Goal: Task Accomplishment & Management: Manage account settings

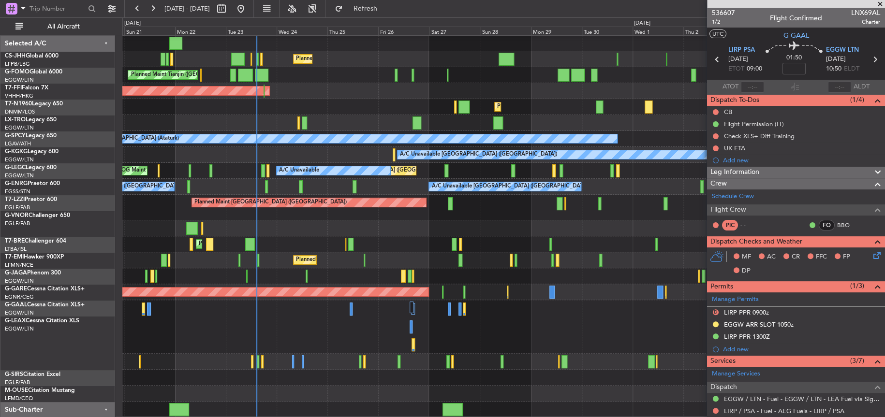
scroll to position [16, 0]
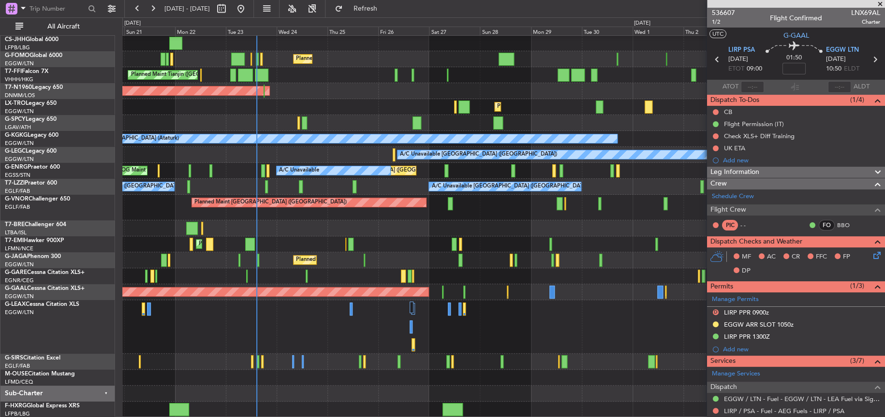
click at [375, 125] on div "Owner Planned Maint [GEOGRAPHIC_DATA] ([GEOGRAPHIC_DATA]) Planned Maint [GEOGRA…" at bounding box center [503, 218] width 762 height 399
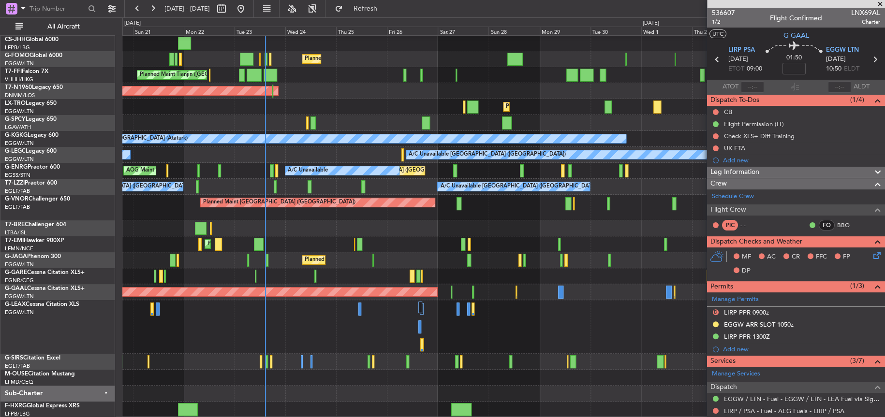
click at [404, 254] on div "Owner Planned Maint [GEOGRAPHIC_DATA] ([GEOGRAPHIC_DATA]) Planned Maint [GEOGRA…" at bounding box center [503, 218] width 762 height 399
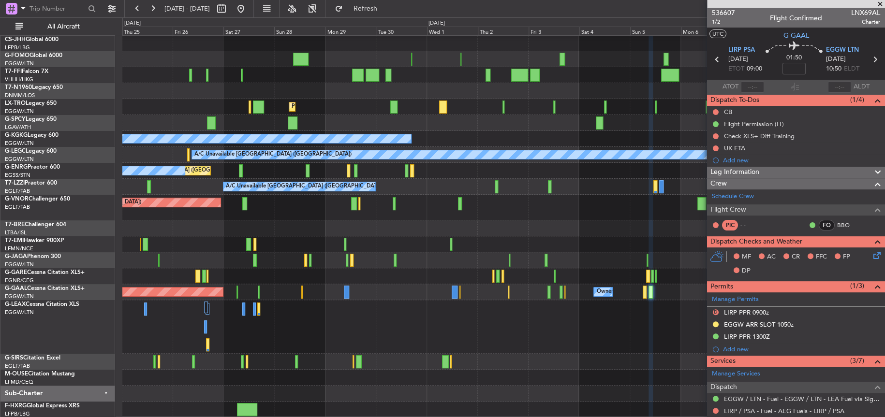
click at [228, 258] on div "Planned Maint [GEOGRAPHIC_DATA] ([GEOGRAPHIC_DATA])" at bounding box center [503, 261] width 762 height 16
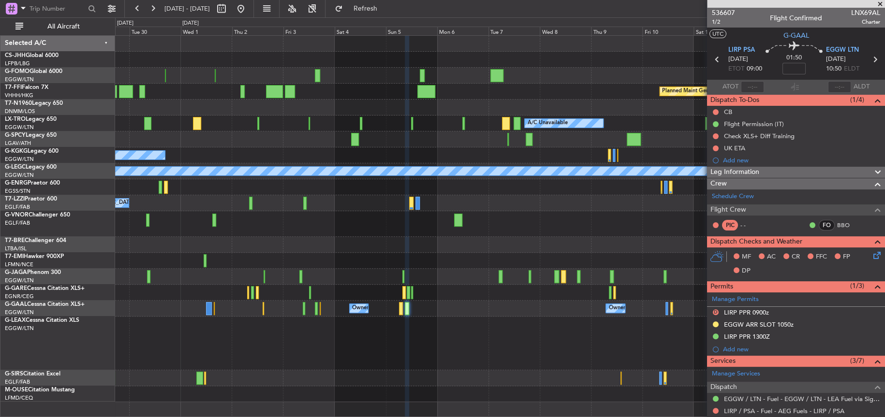
scroll to position [0, 0]
click at [703, 179] on div "Planned Maint Geneva (Cointrin) A/C Unavailable Planned Maint [GEOGRAPHIC_DATA]…" at bounding box center [500, 219] width 770 height 367
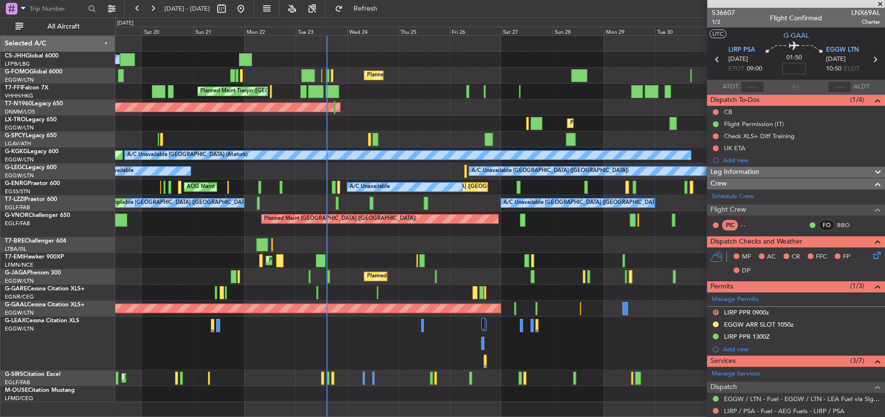
click at [257, 237] on div at bounding box center [499, 245] width 769 height 16
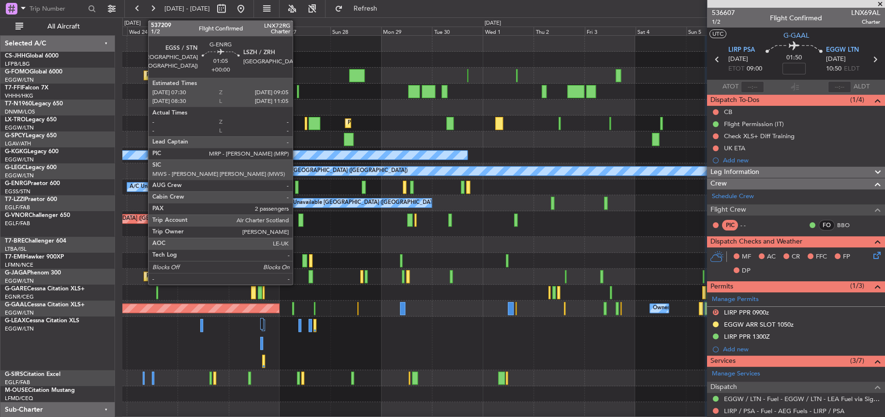
click at [297, 186] on div at bounding box center [296, 187] width 3 height 13
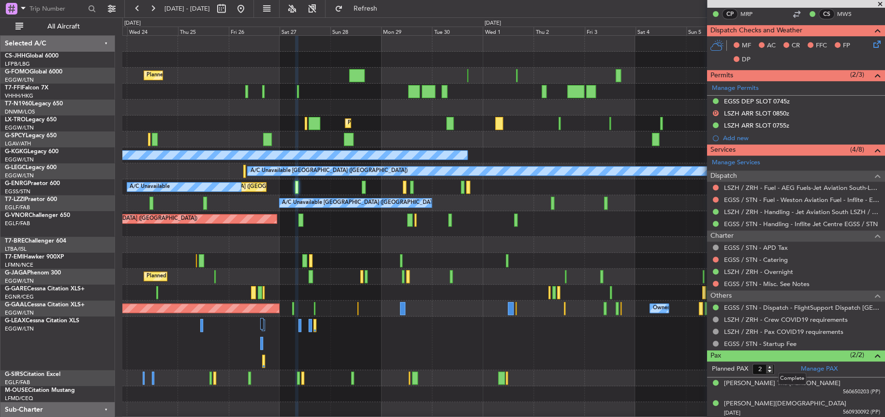
scroll to position [200, 0]
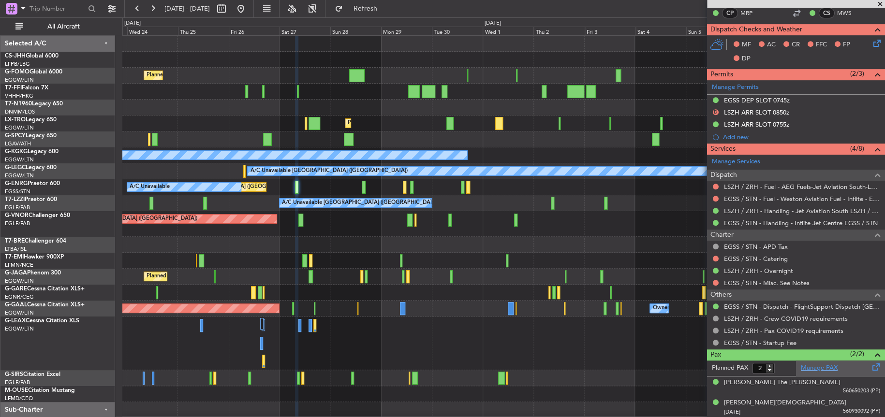
click at [810, 367] on link "Manage PAX" at bounding box center [819, 369] width 37 height 10
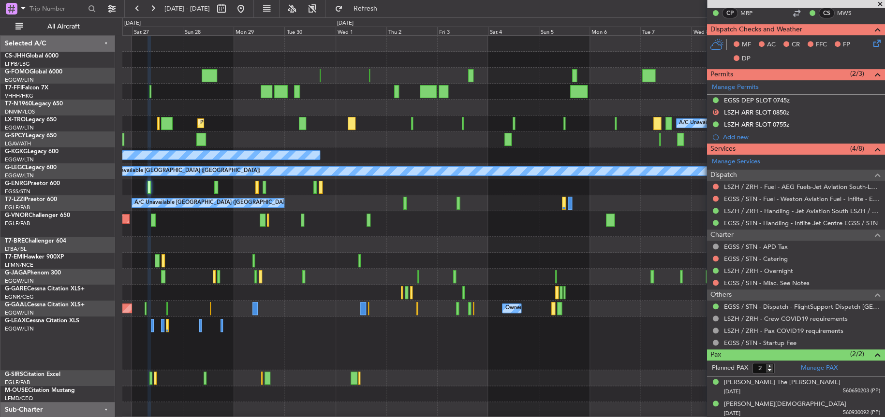
click at [287, 224] on div "Planned Maint [GEOGRAPHIC_DATA] ([GEOGRAPHIC_DATA]) Planned Maint Geneva ([GEOG…" at bounding box center [503, 235] width 762 height 399
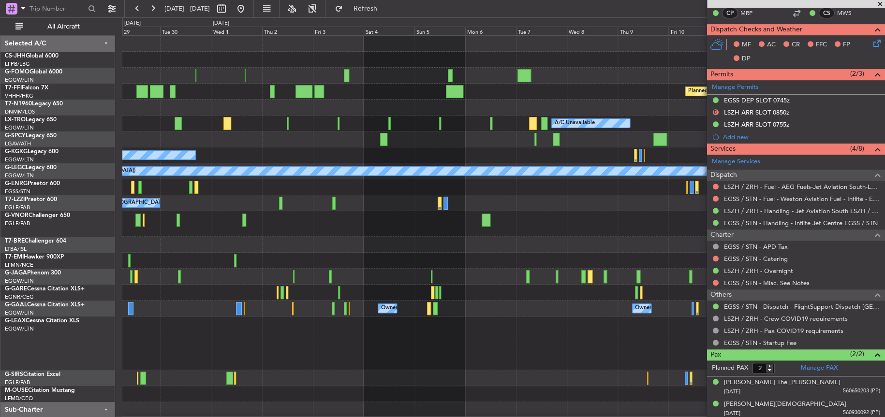
scroll to position [0, 0]
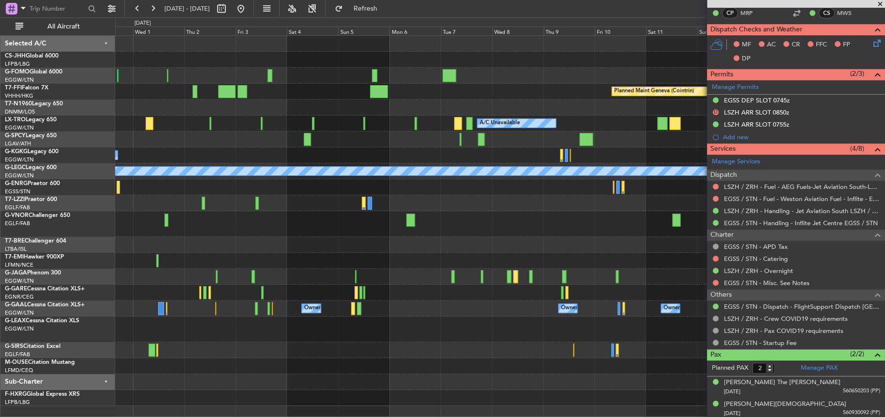
click at [380, 259] on div at bounding box center [499, 261] width 769 height 16
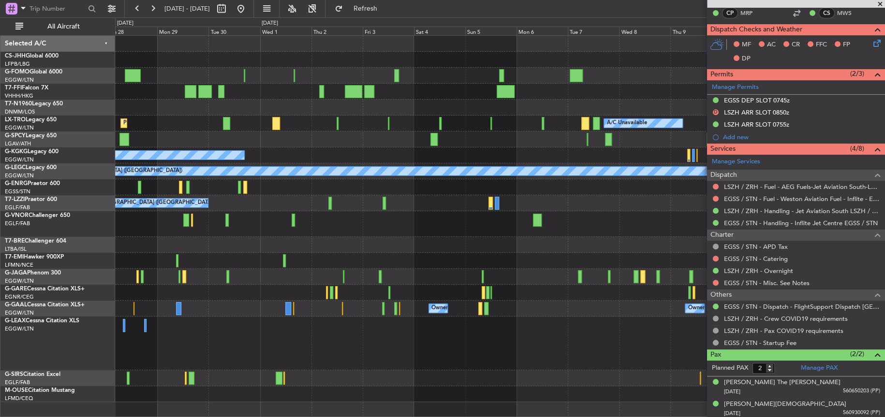
click at [413, 343] on div at bounding box center [500, 344] width 770 height 54
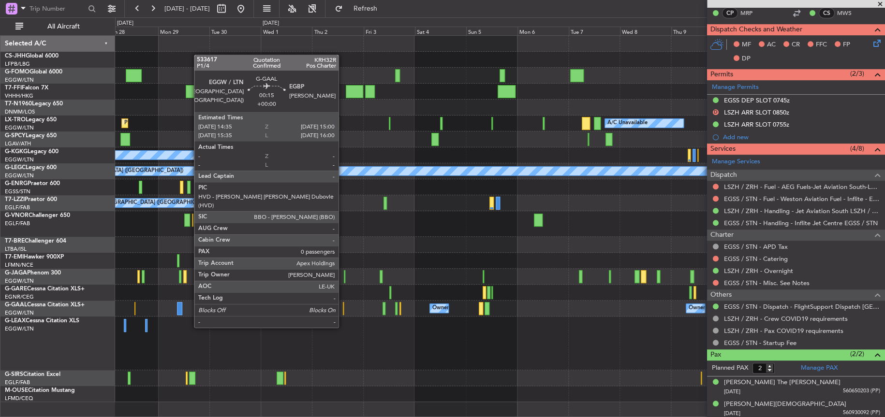
click at [343, 309] on div at bounding box center [343, 308] width 1 height 13
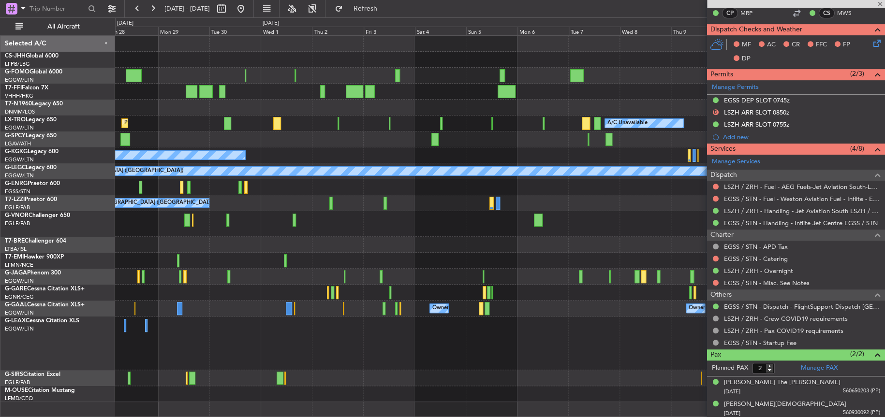
type input "0"
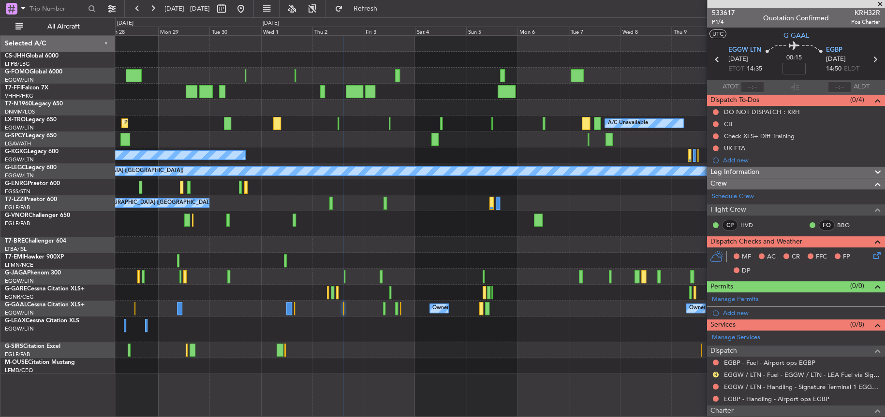
click at [310, 247] on div at bounding box center [500, 245] width 770 height 16
click at [396, 328] on div at bounding box center [500, 330] width 770 height 26
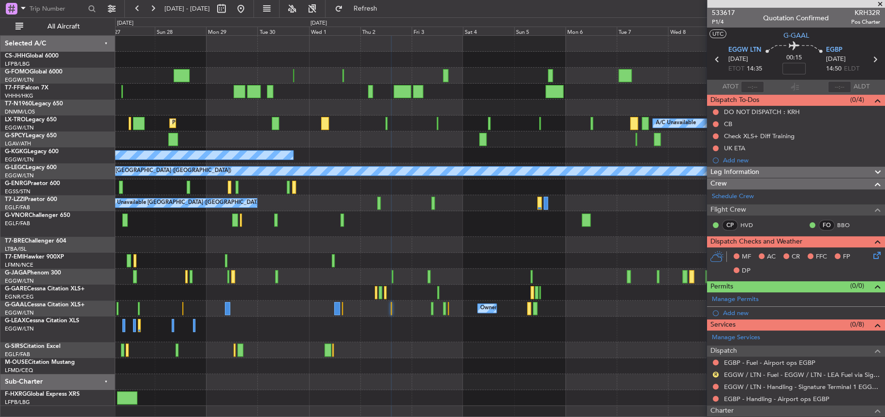
click at [312, 321] on div at bounding box center [500, 330] width 770 height 26
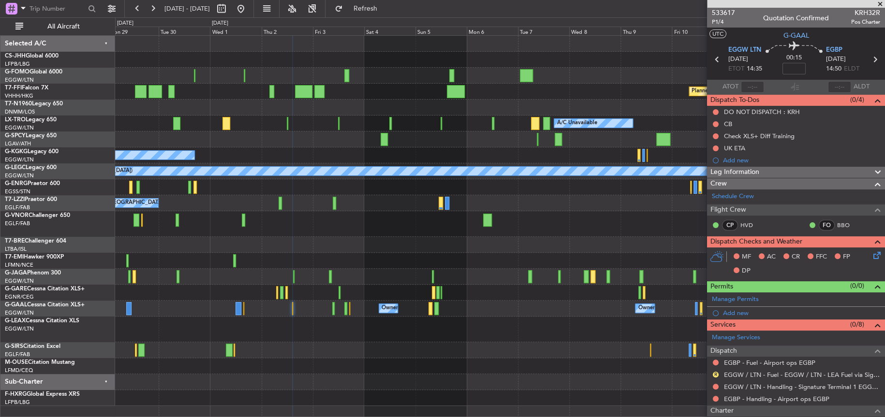
click at [300, 281] on div "Planned Maint Geneva (Cointrin) A/C Unavailable Planned Maint [GEOGRAPHIC_DATA]…" at bounding box center [500, 221] width 770 height 371
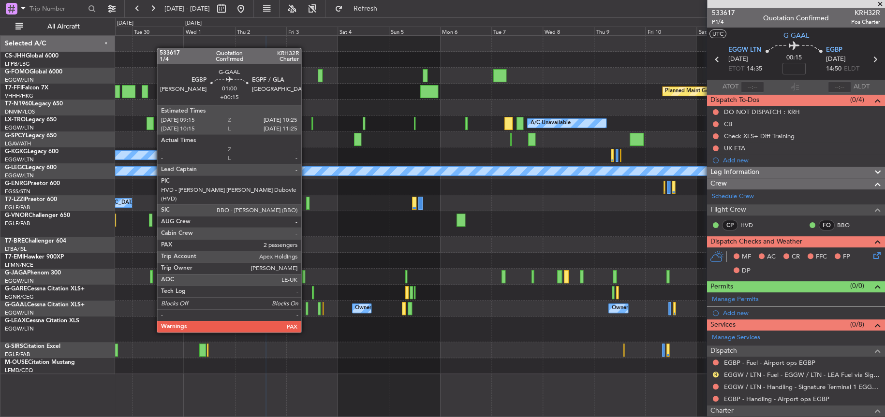
click at [306, 314] on div at bounding box center [307, 308] width 3 height 13
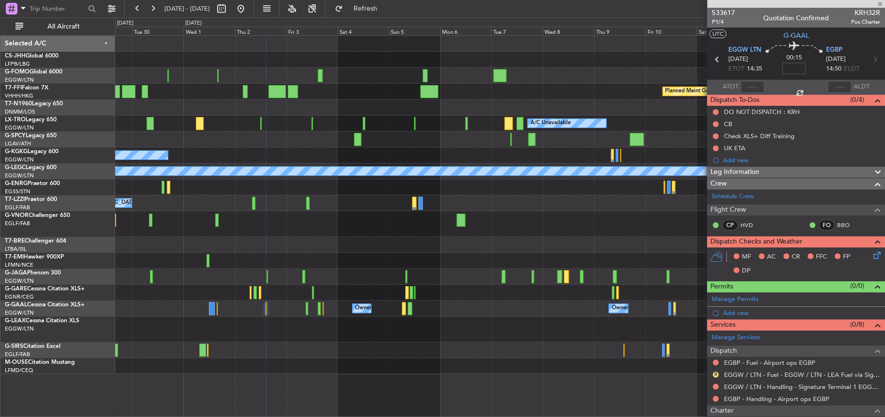
type input "+00:15"
type input "2"
click at [735, 376] on link "EGBP - Fuel" at bounding box center [741, 375] width 34 height 8
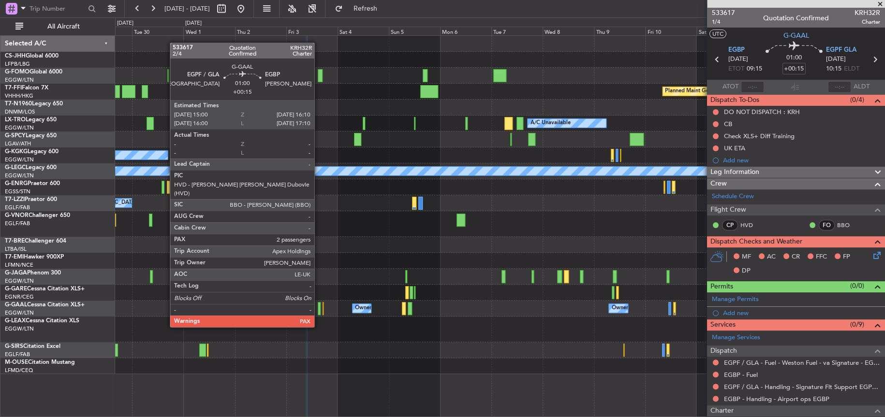
click at [319, 309] on div at bounding box center [319, 308] width 3 height 13
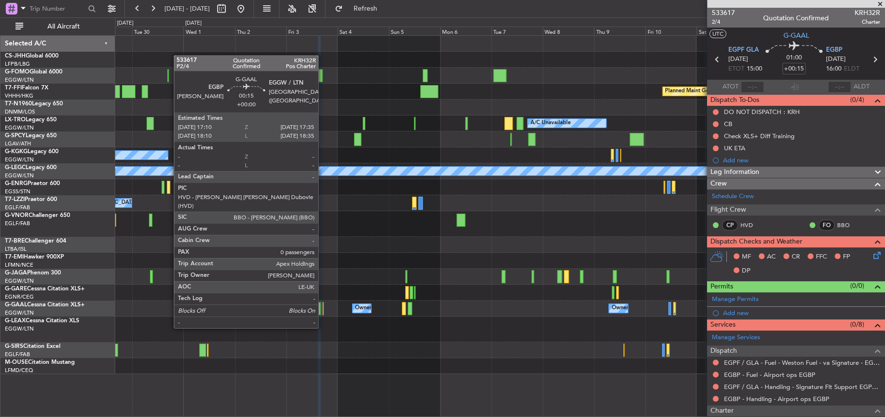
click at [323, 310] on div at bounding box center [323, 308] width 1 height 13
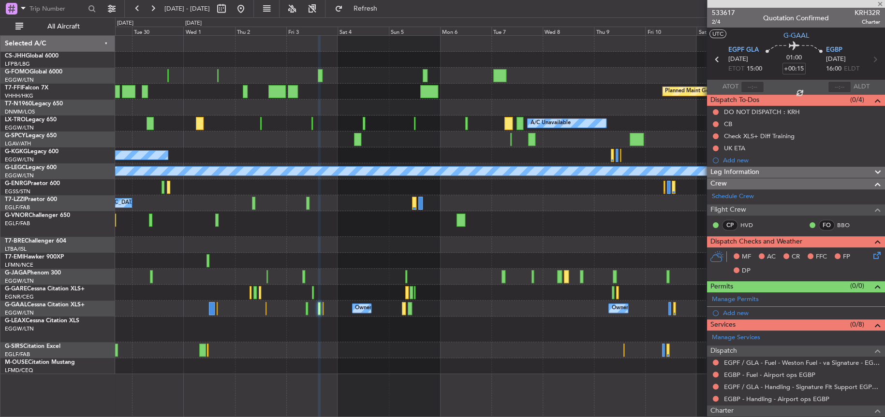
type input "0"
click at [715, 372] on button "R" at bounding box center [716, 375] width 6 height 6
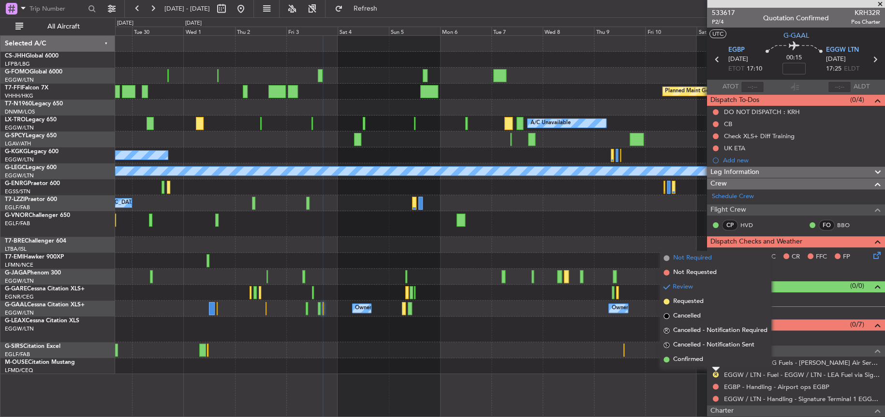
click at [683, 256] on span "Not Required" at bounding box center [692, 258] width 39 height 10
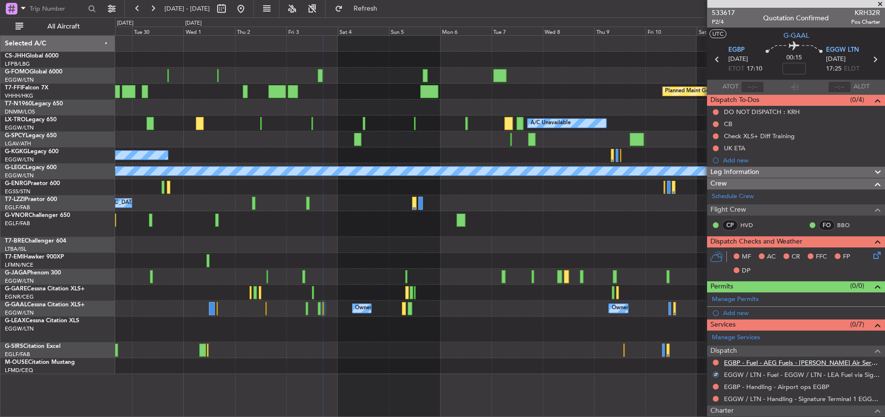
click at [755, 362] on link "EGBP - Fuel - AEG Fuels - [PERSON_NAME] Air Services EGBP" at bounding box center [802, 363] width 156 height 8
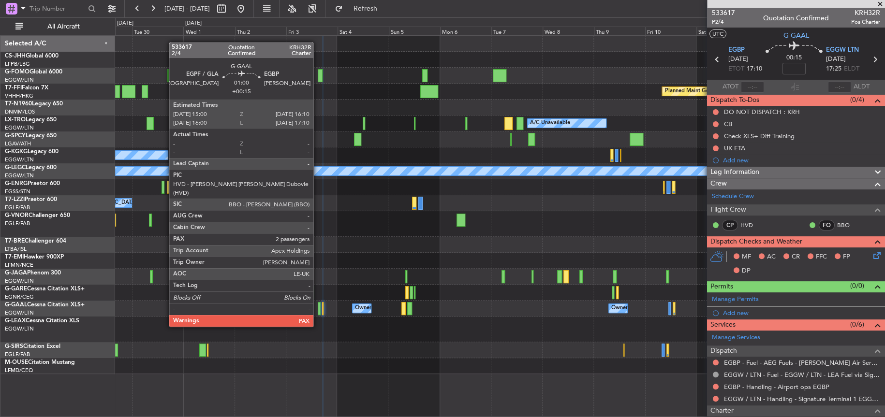
click at [318, 308] on div at bounding box center [319, 308] width 3 height 13
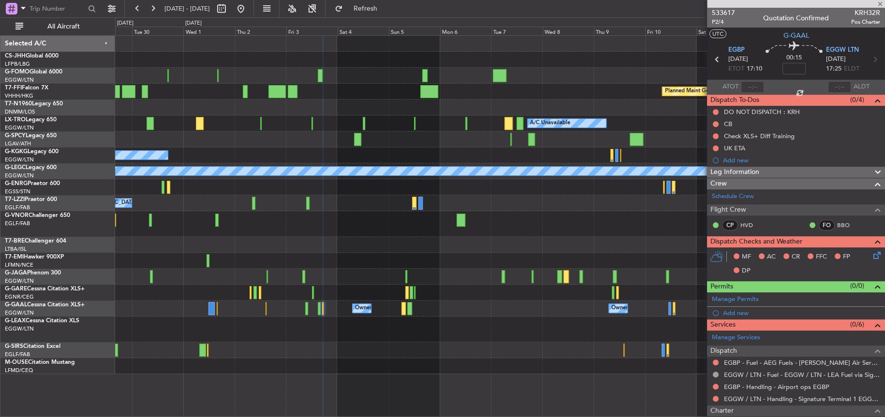
type input "+00:15"
type input "2"
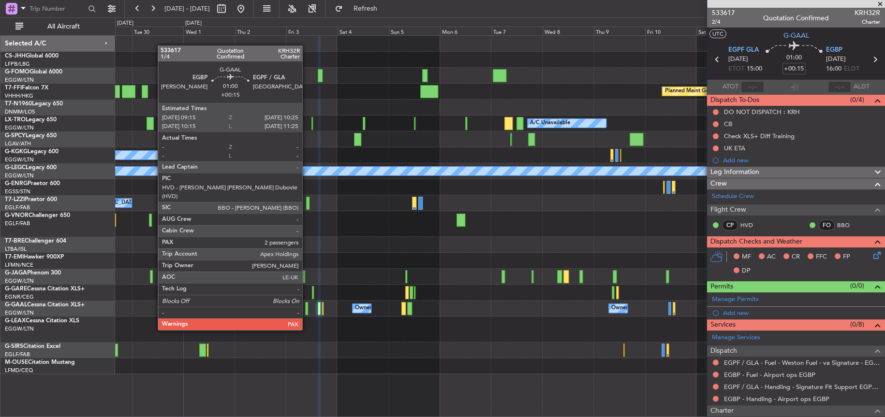
click at [307, 312] on div at bounding box center [306, 308] width 3 height 13
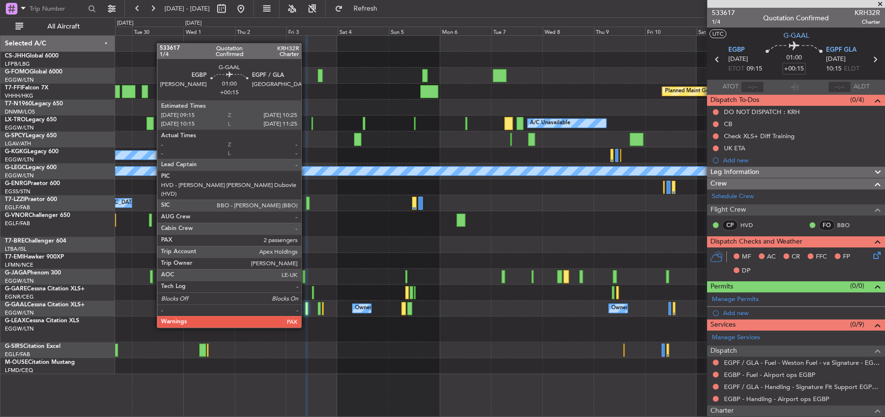
click at [306, 309] on div at bounding box center [306, 308] width 3 height 13
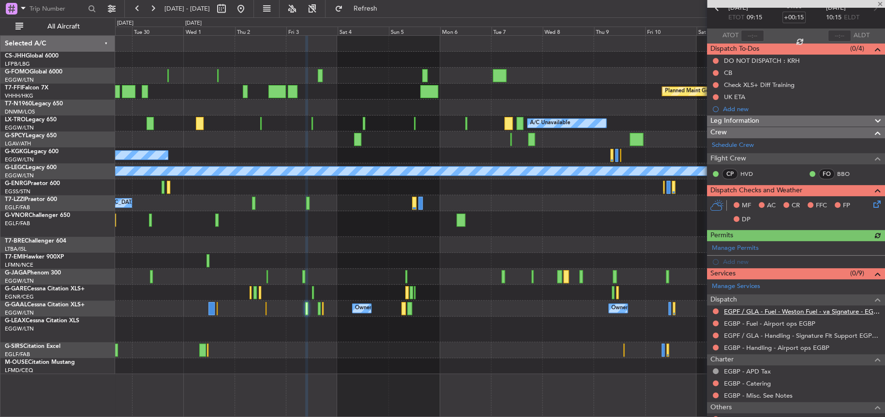
scroll to position [97, 0]
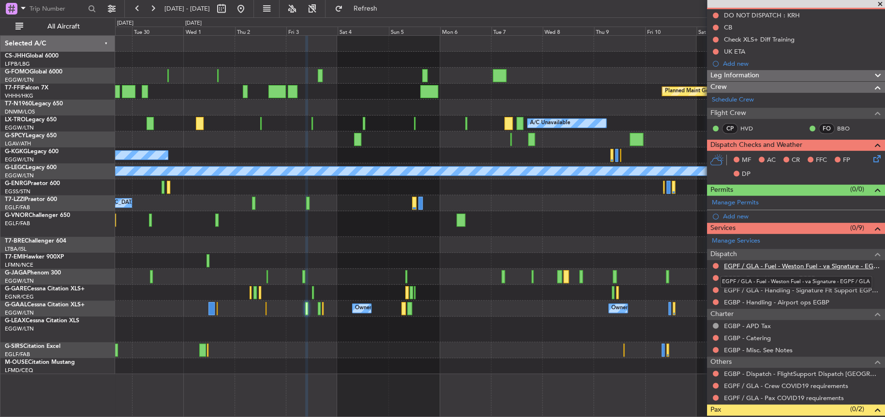
click at [808, 267] on link "EGPF / GLA - Fuel - Weston Fuel - va Signature - EGPF / GLA" at bounding box center [802, 266] width 156 height 8
click at [267, 310] on div "Owner Owner Owner Owner [GEOGRAPHIC_DATA] ([GEOGRAPHIC_DATA]) Owner Owner No Cr…" at bounding box center [499, 309] width 769 height 16
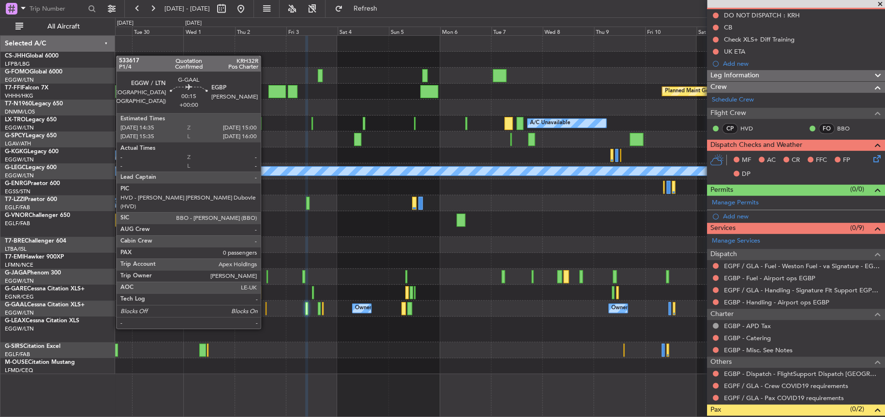
click at [266, 310] on div at bounding box center [266, 308] width 1 height 13
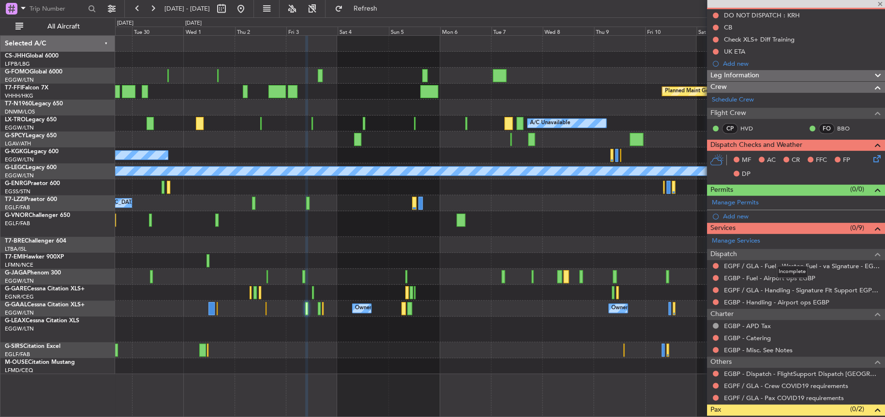
type input "0"
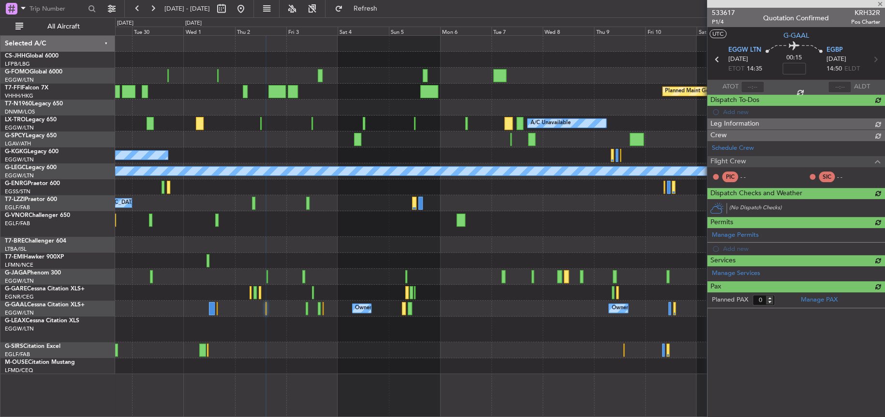
scroll to position [0, 0]
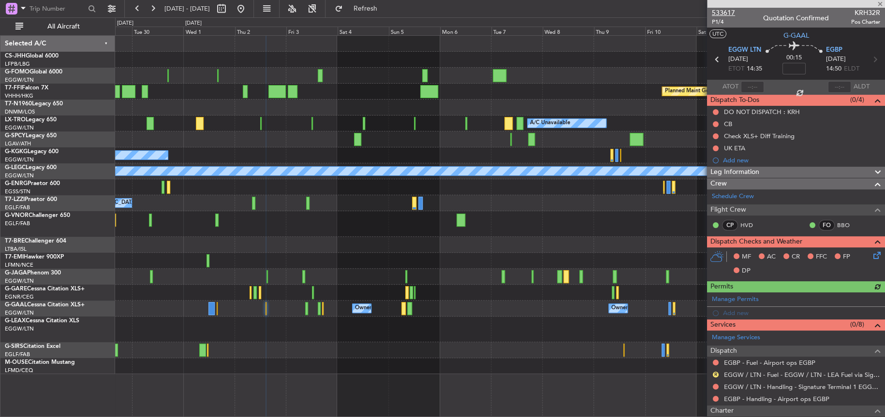
click at [716, 10] on span "533617" at bounding box center [723, 13] width 23 height 10
click at [131, 268] on div "Planned Maint Geneva (Cointrin) Planned Maint [GEOGRAPHIC_DATA] (Riga Intl) A/C…" at bounding box center [500, 205] width 770 height 339
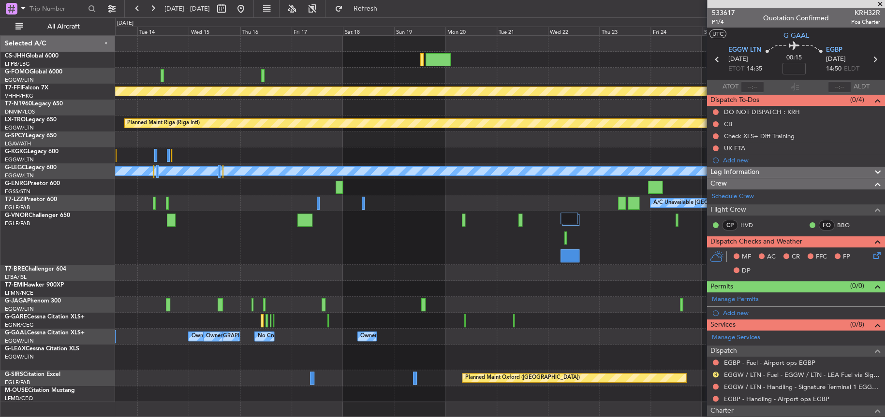
click at [156, 196] on div "Planned Maint Geneva (Cointrin) Planned Maint [GEOGRAPHIC_DATA] (Riga Intl) A/C…" at bounding box center [500, 219] width 770 height 367
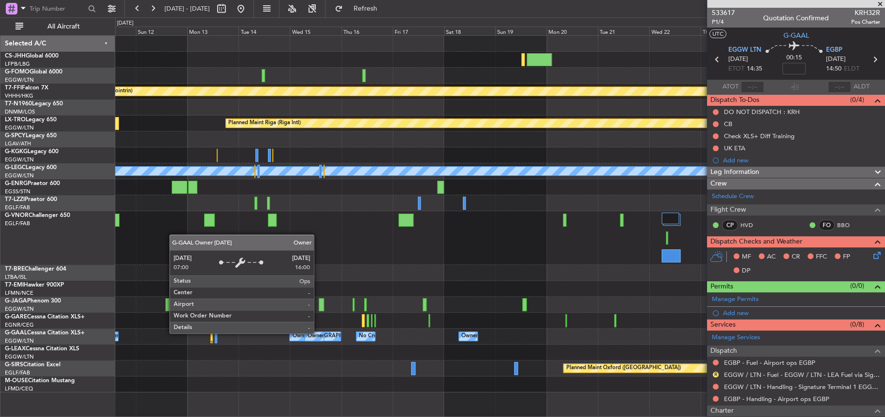
click at [318, 333] on div "Owner" at bounding box center [315, 336] width 16 height 15
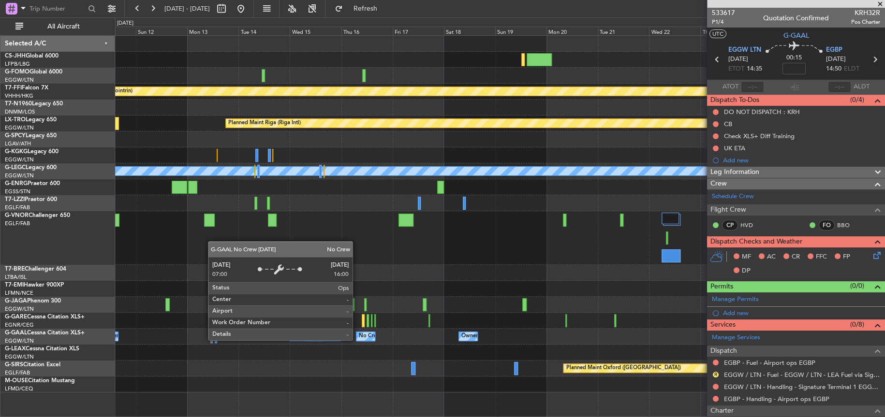
click at [357, 340] on div "No Crew" at bounding box center [366, 336] width 18 height 9
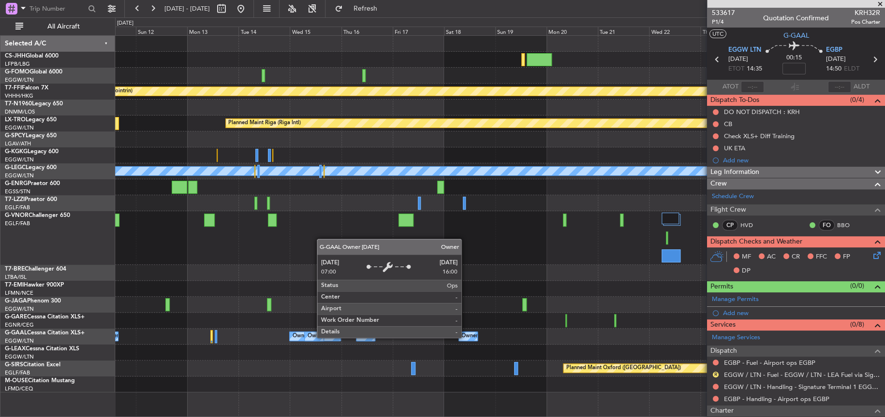
click at [466, 337] on div "Owner" at bounding box center [469, 336] width 16 height 15
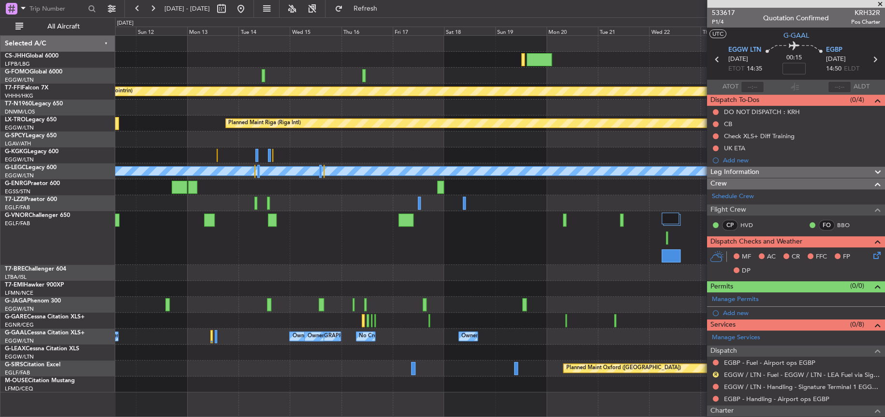
click at [457, 366] on div "Planned Maint Geneva (Cointrin) Planned Maint [GEOGRAPHIC_DATA] (Riga Intl) A/C…" at bounding box center [500, 214] width 770 height 357
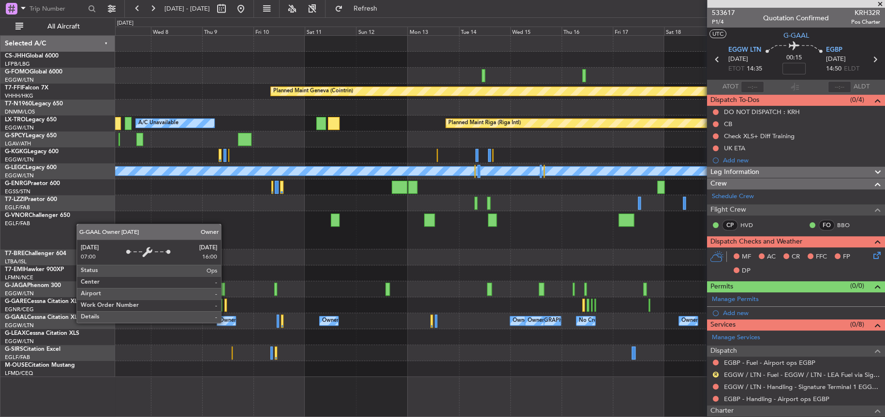
click at [225, 323] on div "Owner" at bounding box center [228, 321] width 16 height 15
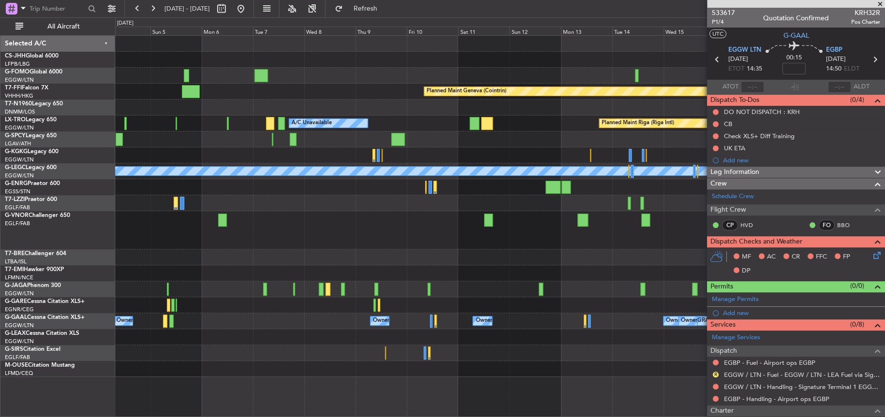
click at [488, 295] on div at bounding box center [500, 290] width 770 height 16
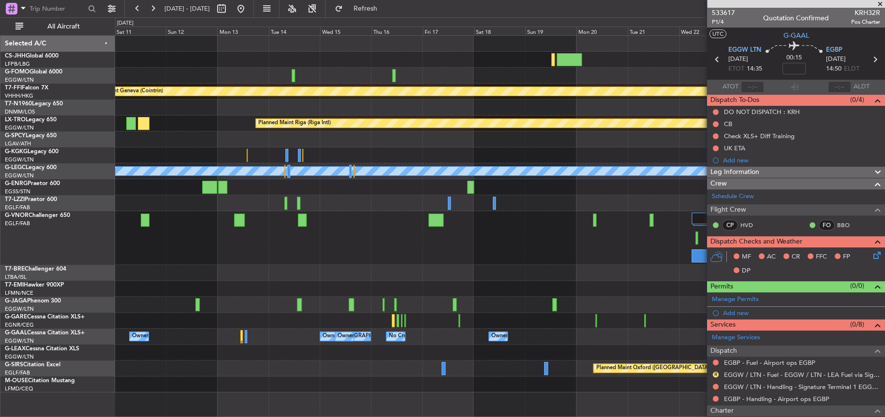
click at [365, 400] on div "Planned Maint Geneva (Cointrin) Planned Maint [GEOGRAPHIC_DATA] (Riga Intl) A/C…" at bounding box center [500, 226] width 770 height 382
click at [246, 283] on div "Planned Maint Geneva (Cointrin) Planned Maint [GEOGRAPHIC_DATA] (Riga Intl) A/C…" at bounding box center [499, 214] width 769 height 357
click at [252, 272] on div at bounding box center [499, 273] width 769 height 16
click at [458, 268] on div at bounding box center [499, 273] width 769 height 16
click at [384, 251] on div at bounding box center [499, 238] width 769 height 54
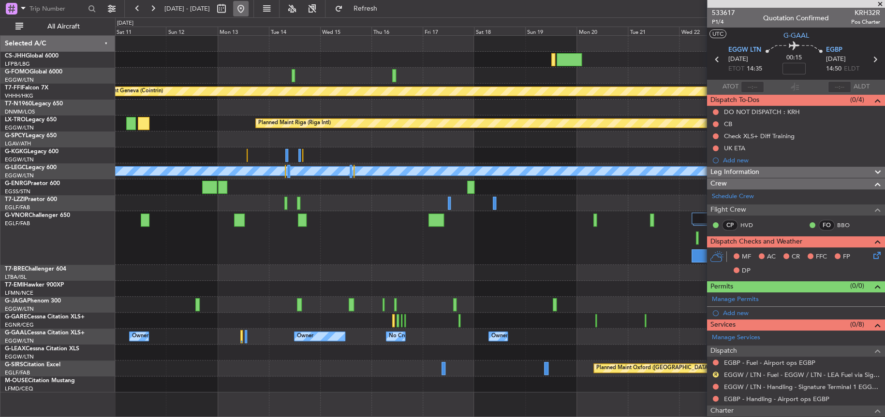
click at [249, 13] on button at bounding box center [240, 8] width 15 height 15
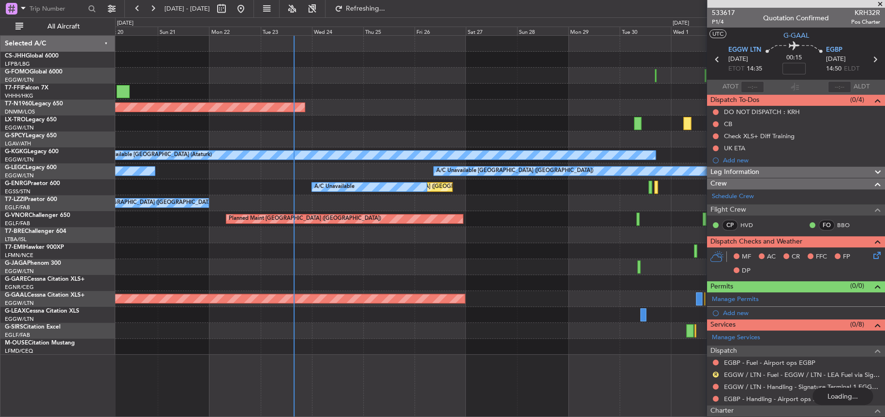
click at [362, 244] on div at bounding box center [500, 251] width 770 height 16
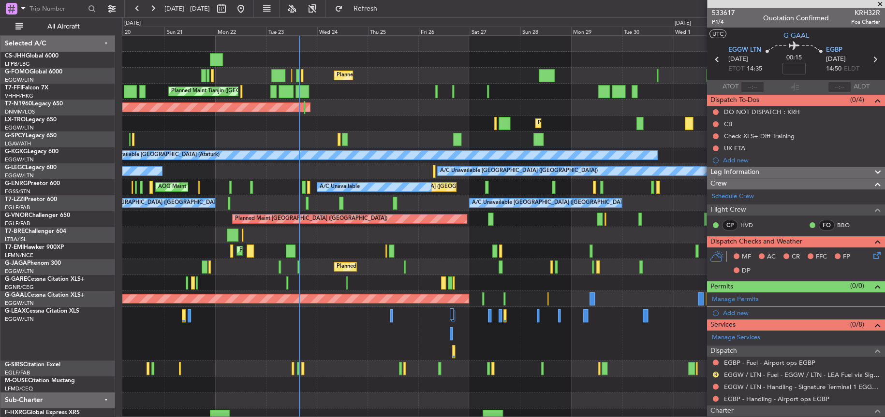
scroll to position [7, 0]
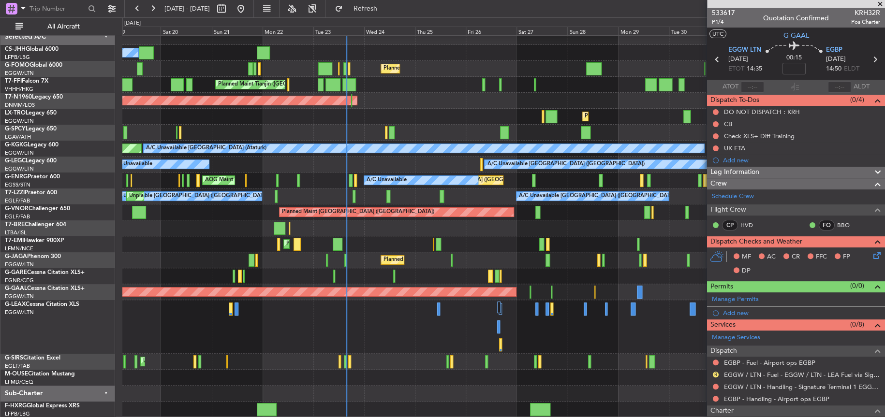
click at [411, 320] on div at bounding box center [503, 327] width 762 height 54
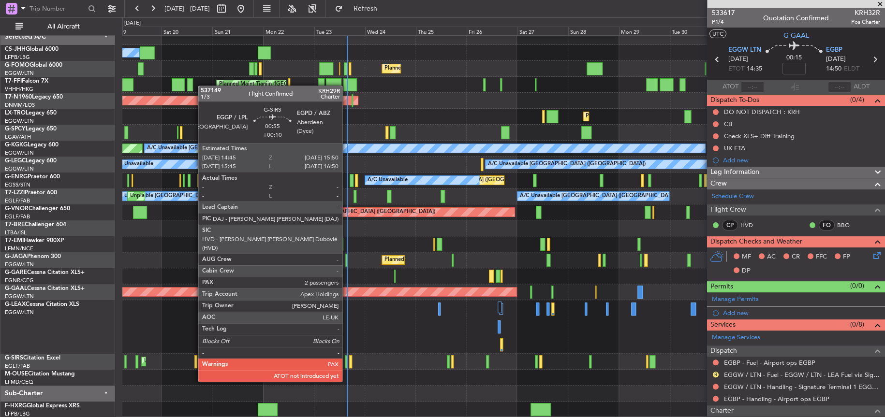
click at [347, 363] on div at bounding box center [346, 362] width 2 height 13
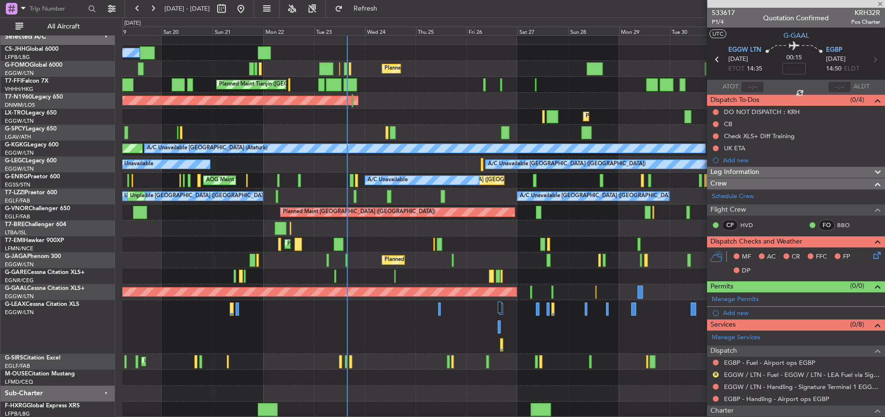
type input "+00:10"
type input "2"
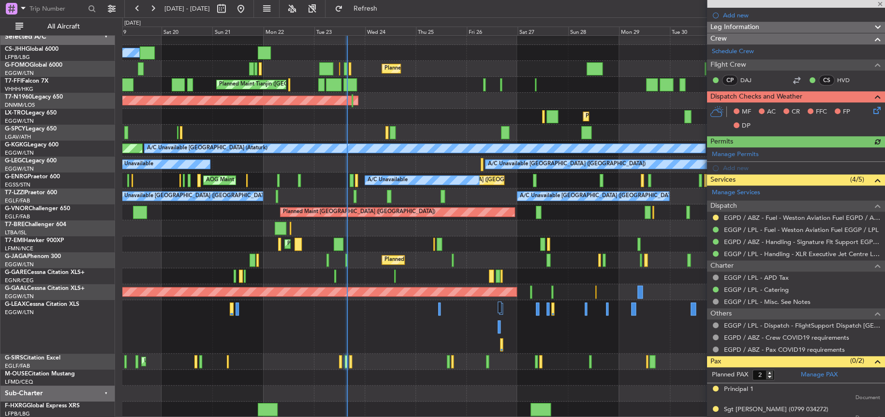
scroll to position [138, 0]
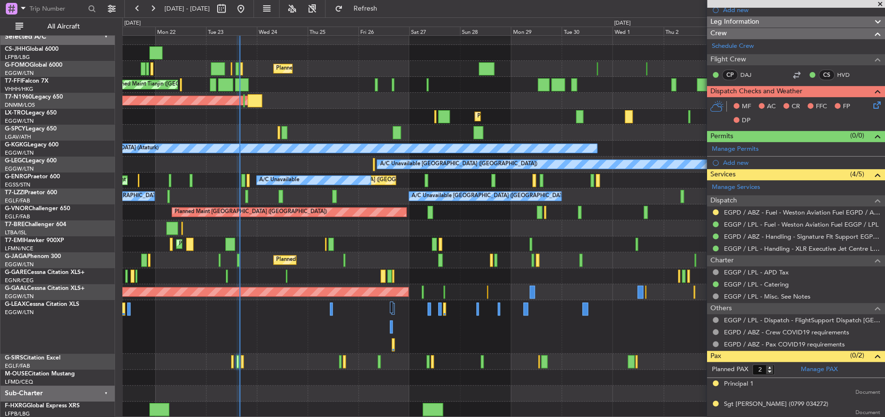
click at [410, 89] on div "Planned Maint [GEOGRAPHIC_DATA] ([GEOGRAPHIC_DATA]) Owner Planned Maint [GEOGRA…" at bounding box center [503, 223] width 762 height 389
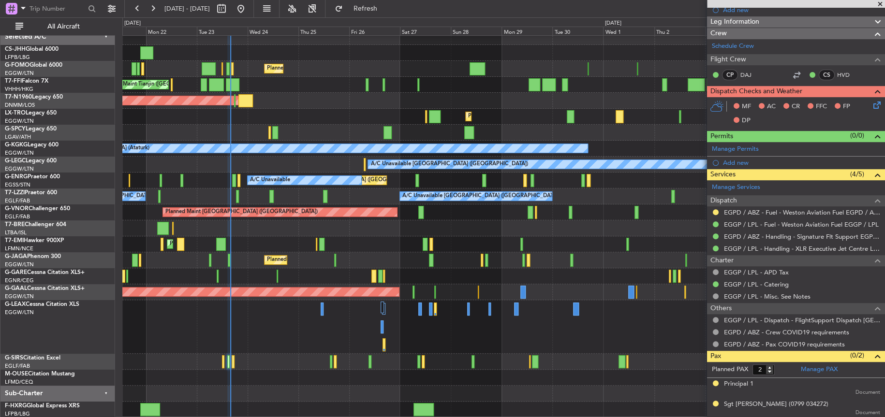
click at [280, 102] on div "AOG Maint London ([GEOGRAPHIC_DATA])" at bounding box center [503, 101] width 762 height 16
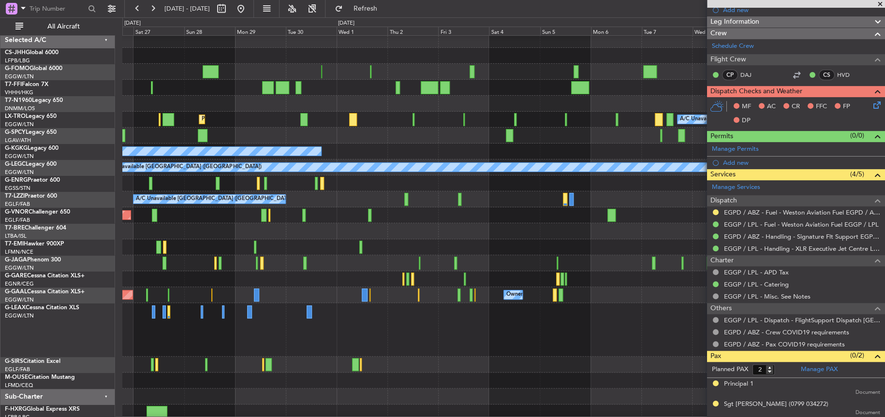
click at [150, 135] on div "Planned Maint [GEOGRAPHIC_DATA] ([GEOGRAPHIC_DATA]) Planned Maint Geneva ([GEOG…" at bounding box center [503, 226] width 762 height 389
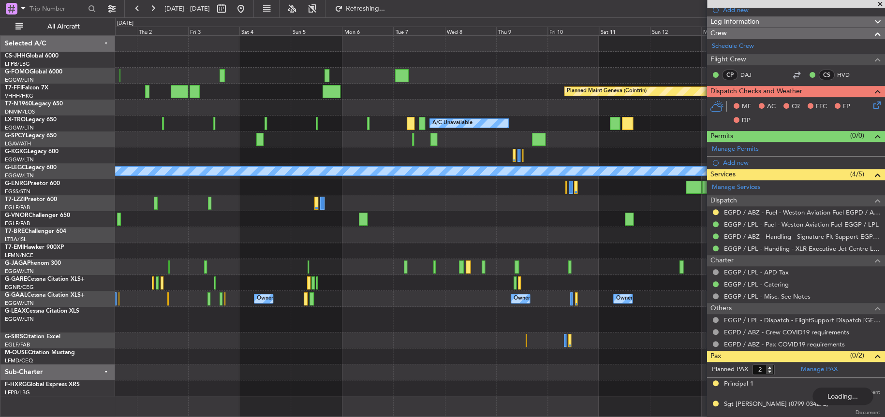
click at [61, 90] on div "Planned Maint Geneva (Cointrin) A/C Unavailable Planned Maint [GEOGRAPHIC_DATA]…" at bounding box center [442, 217] width 885 height 400
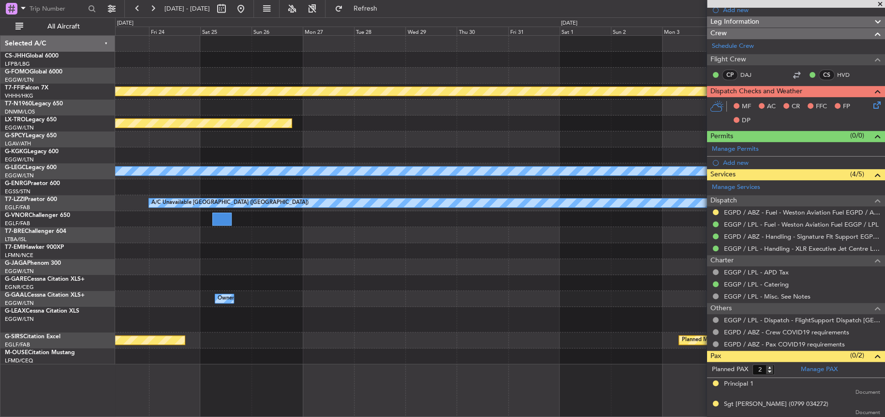
click at [0, 68] on html "[DATE] - [DATE] Refresh Quick Links All Aircraft Planned Maint Geneva ([GEOGRAP…" at bounding box center [442, 208] width 885 height 417
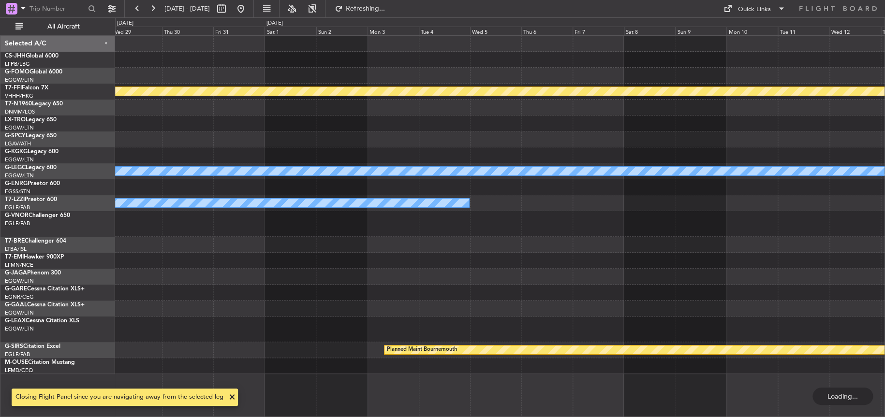
click at [147, 27] on div "Planned Maint Geneva (Cointrin) Planned Maint [GEOGRAPHIC_DATA] (Riga Intl) A/C…" at bounding box center [442, 217] width 885 height 400
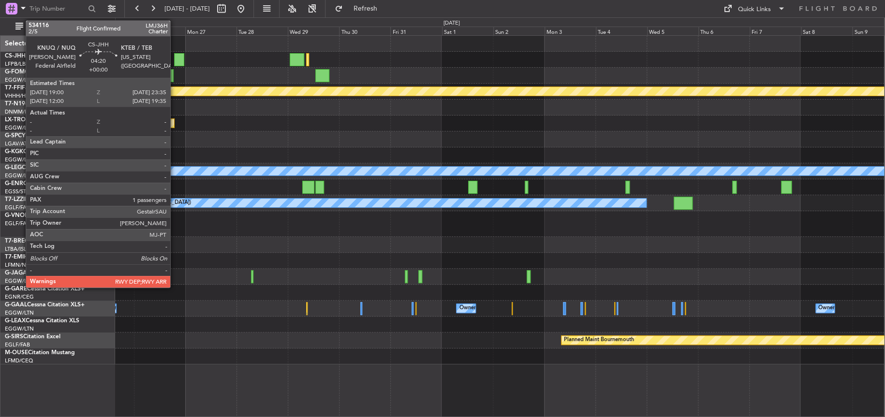
click at [175, 61] on div at bounding box center [179, 59] width 10 height 13
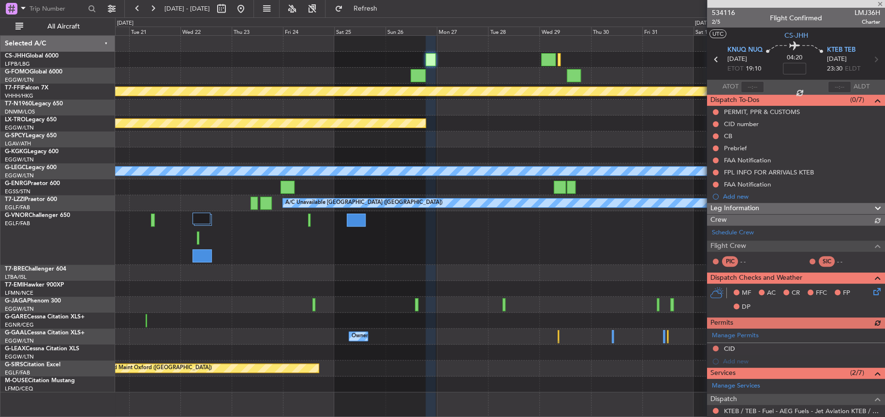
click at [357, 58] on div at bounding box center [500, 60] width 770 height 16
click at [732, 13] on span "534116" at bounding box center [723, 13] width 23 height 10
click at [507, 71] on div at bounding box center [499, 76] width 769 height 16
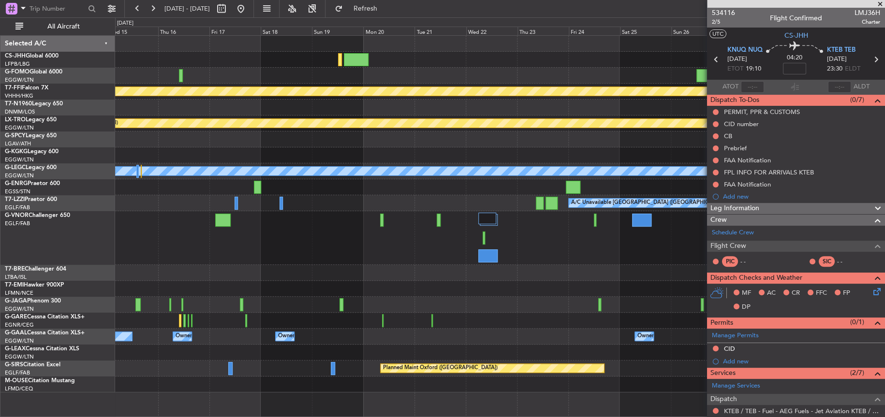
click at [600, 247] on div at bounding box center [499, 238] width 769 height 54
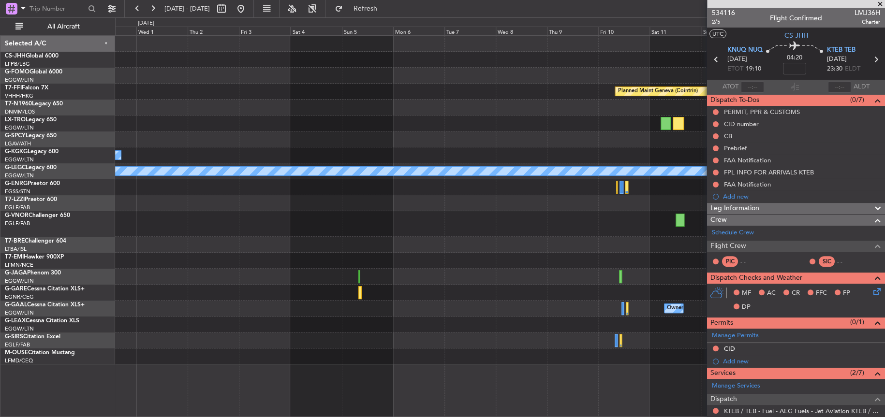
click at [755, 258] on fb-app "[DATE] - [DATE] Refresh Quick Links All Aircraft Planned Maint Geneva ([GEOGRAP…" at bounding box center [442, 212] width 885 height 410
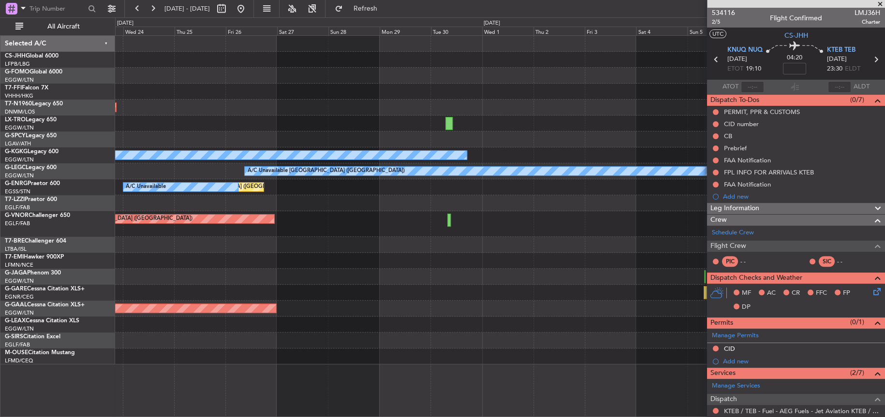
click at [557, 236] on div "Planned Maint Geneva (Cointrin) AOG Maint [GEOGRAPHIC_DATA] ([GEOGRAPHIC_DATA])…" at bounding box center [499, 200] width 769 height 329
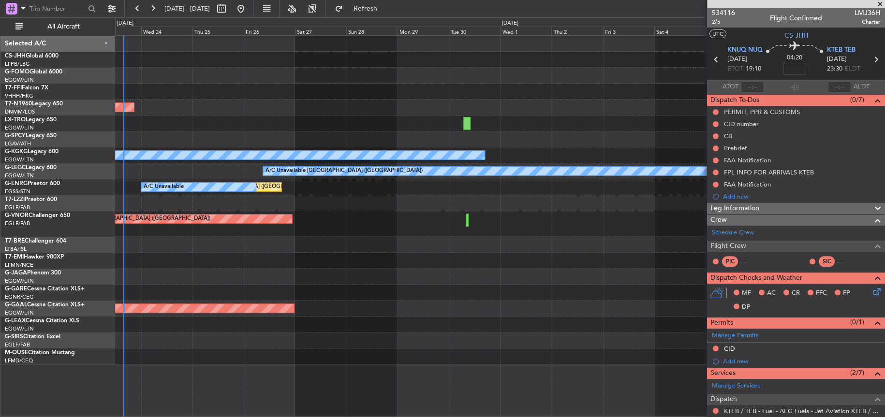
click at [470, 242] on div "Planned Maint Geneva (Cointrin) AOG Maint [GEOGRAPHIC_DATA] ([GEOGRAPHIC_DATA])…" at bounding box center [500, 200] width 770 height 329
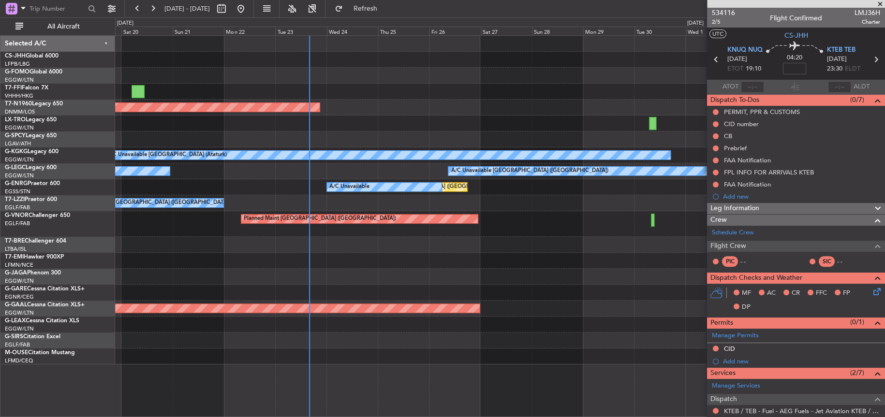
click at [265, 305] on div "Owner Planned Maint [GEOGRAPHIC_DATA] ([GEOGRAPHIC_DATA]) AOG Maint [GEOGRAPHIC…" at bounding box center [499, 200] width 769 height 329
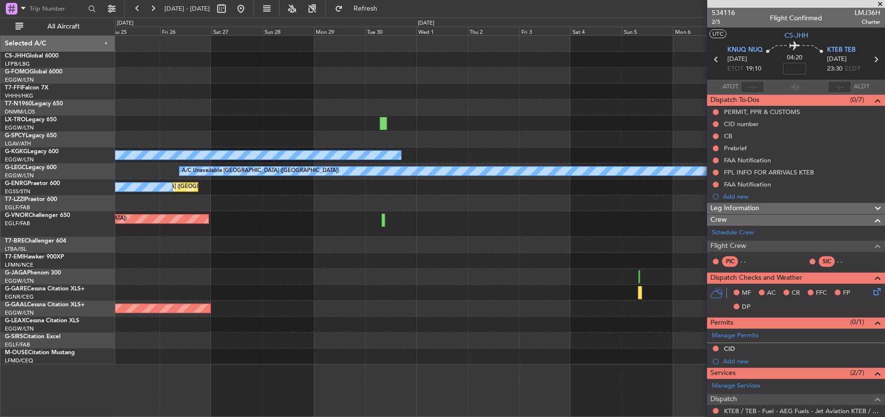
click at [230, 289] on div at bounding box center [499, 293] width 769 height 16
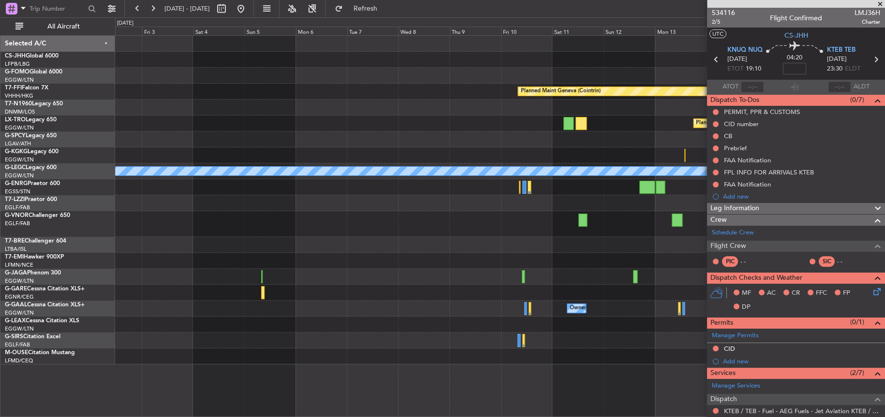
click at [114, 298] on div "Planned Maint Geneva (Cointrin) Planned Maint [GEOGRAPHIC_DATA] (Riga Intl) A/C…" at bounding box center [442, 217] width 885 height 400
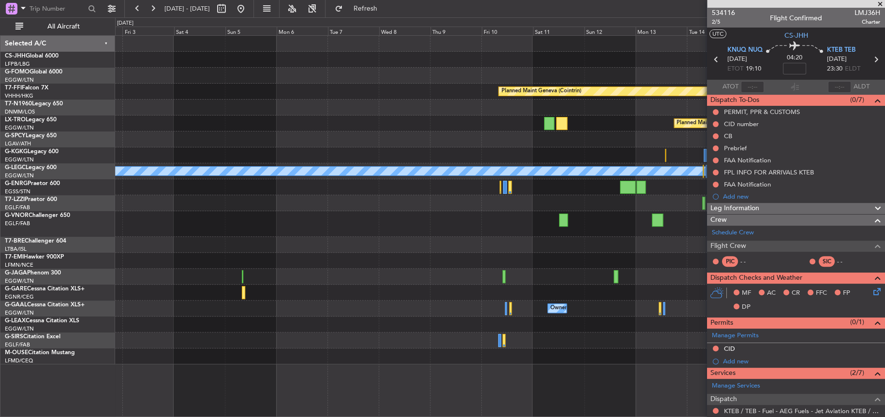
click at [272, 212] on div at bounding box center [499, 224] width 769 height 26
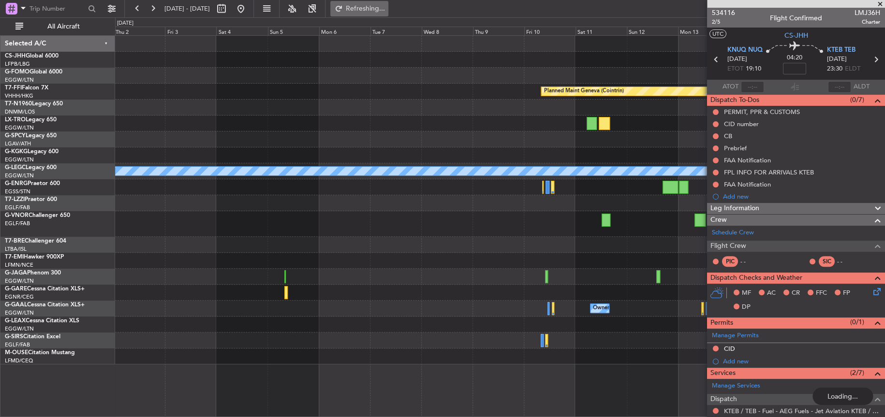
click at [378, 7] on span "Refreshing..." at bounding box center [365, 8] width 41 height 7
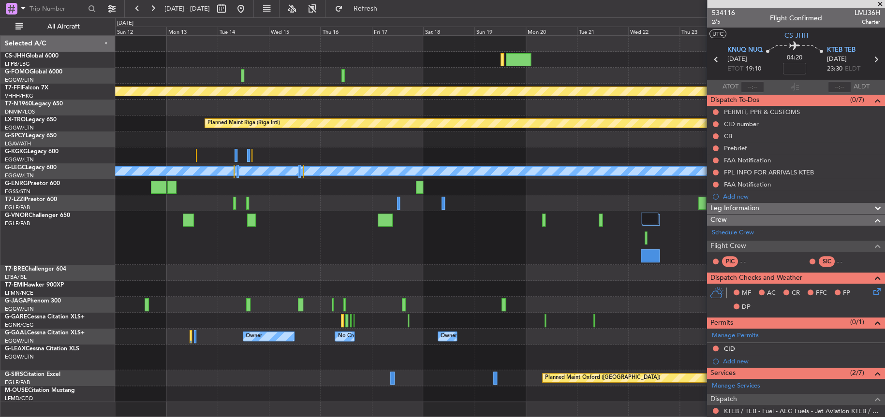
click at [250, 295] on div "Planned Maint Geneva (Cointrin) Planned Maint [GEOGRAPHIC_DATA] (Riga Intl) A/C…" at bounding box center [500, 219] width 770 height 367
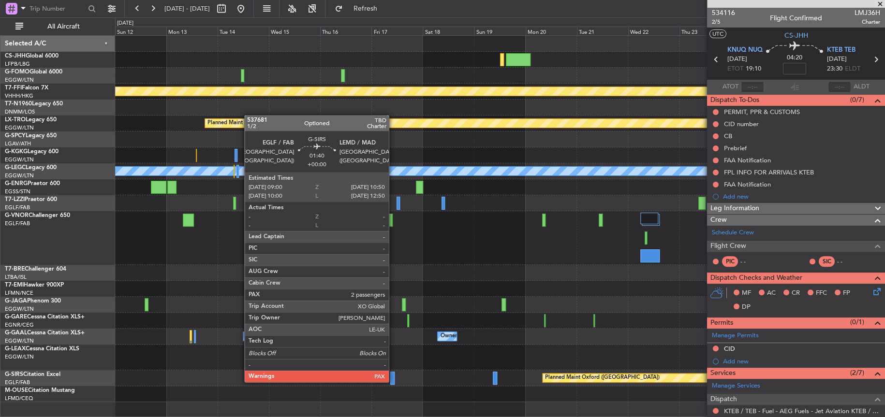
click at [393, 381] on div at bounding box center [392, 378] width 4 height 13
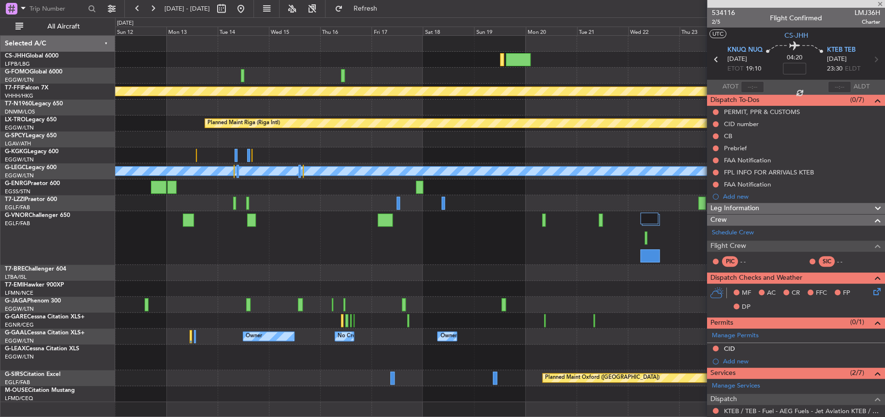
type input "2"
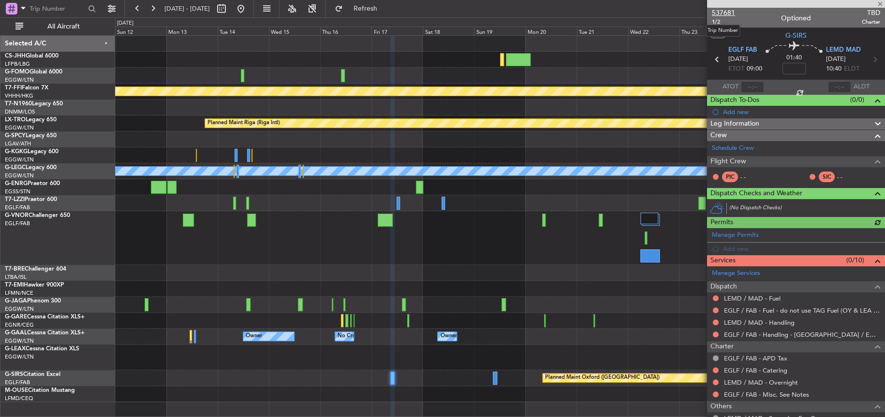
click at [713, 15] on span "537681" at bounding box center [723, 13] width 23 height 10
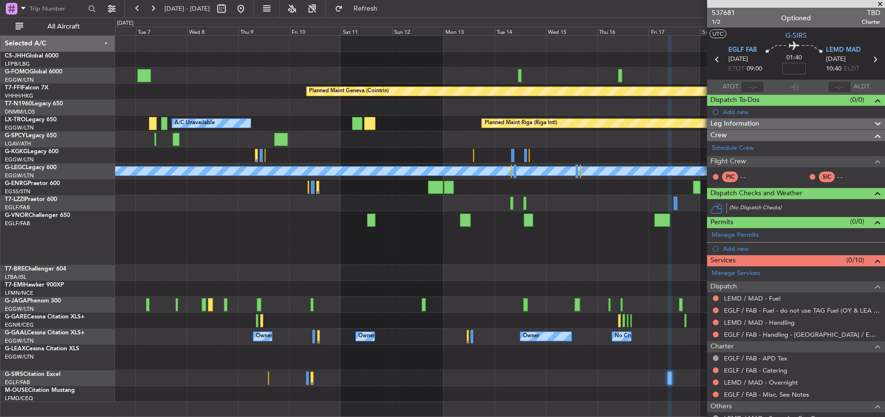
click at [529, 204] on div "Planned Maint Geneva (Cointrin) Planned Maint [GEOGRAPHIC_DATA] (Riga Intl) A/C…" at bounding box center [499, 219] width 769 height 367
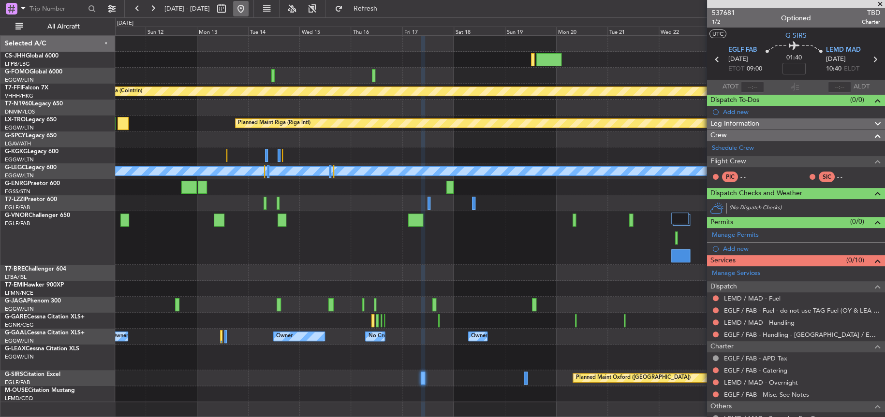
click at [249, 9] on button at bounding box center [240, 8] width 15 height 15
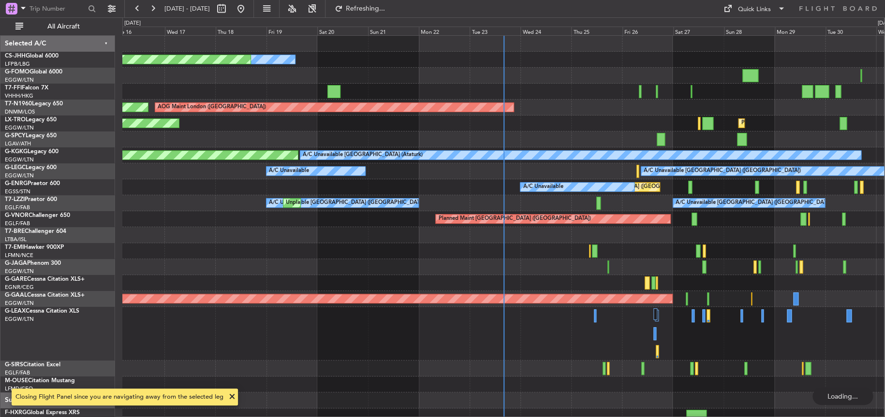
scroll to position [7, 0]
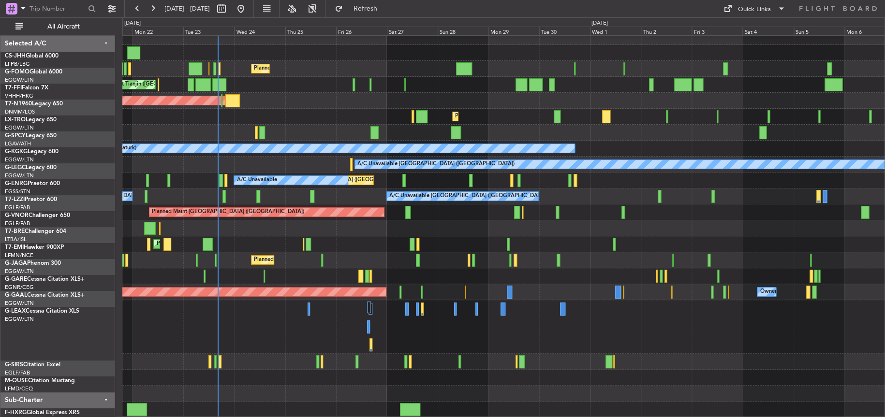
scroll to position [7, 0]
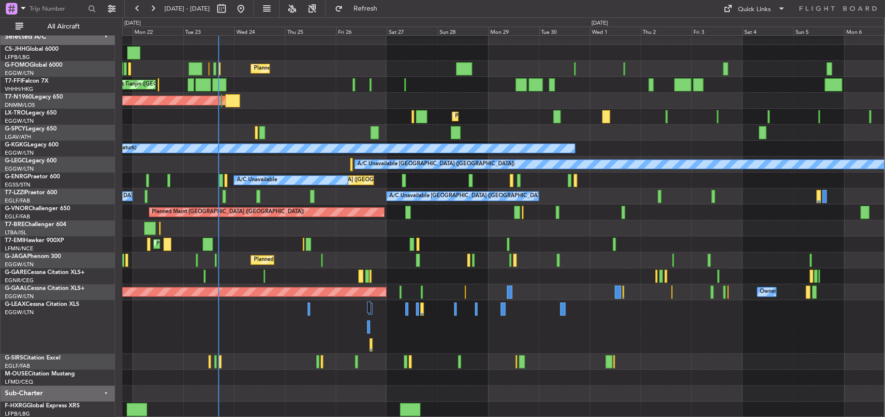
click at [301, 105] on div "AOG Maint London ([GEOGRAPHIC_DATA])" at bounding box center [503, 101] width 762 height 16
